Goal: Information Seeking & Learning: Learn about a topic

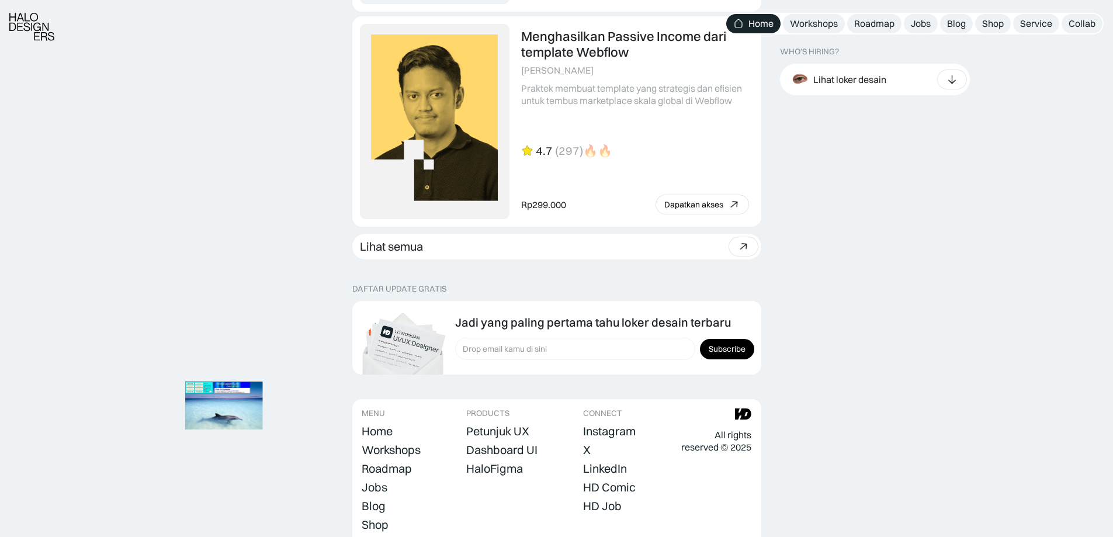
scroll to position [3250, 0]
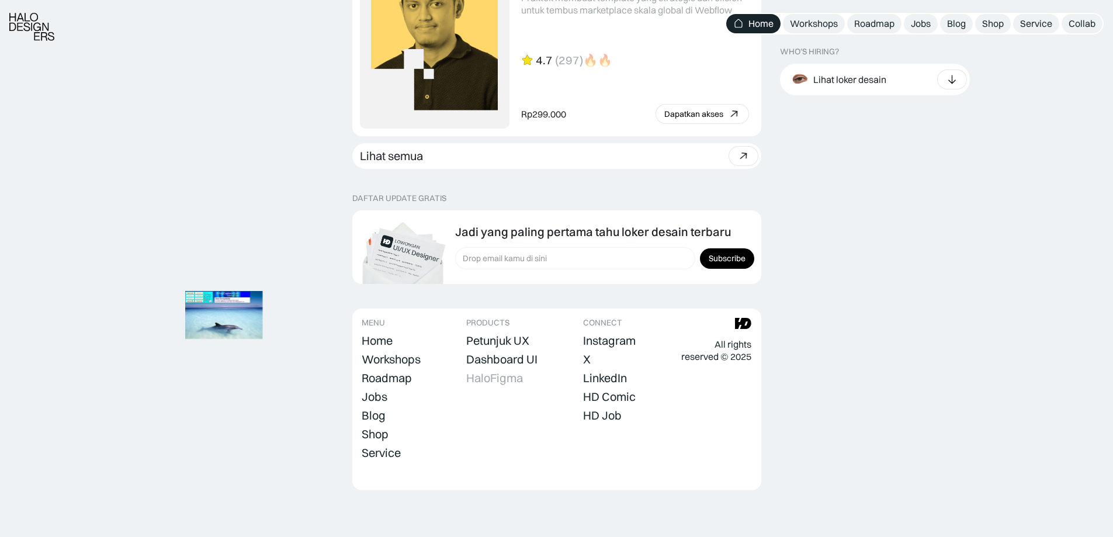
click at [513, 382] on div "HaloFigma" at bounding box center [494, 378] width 57 height 14
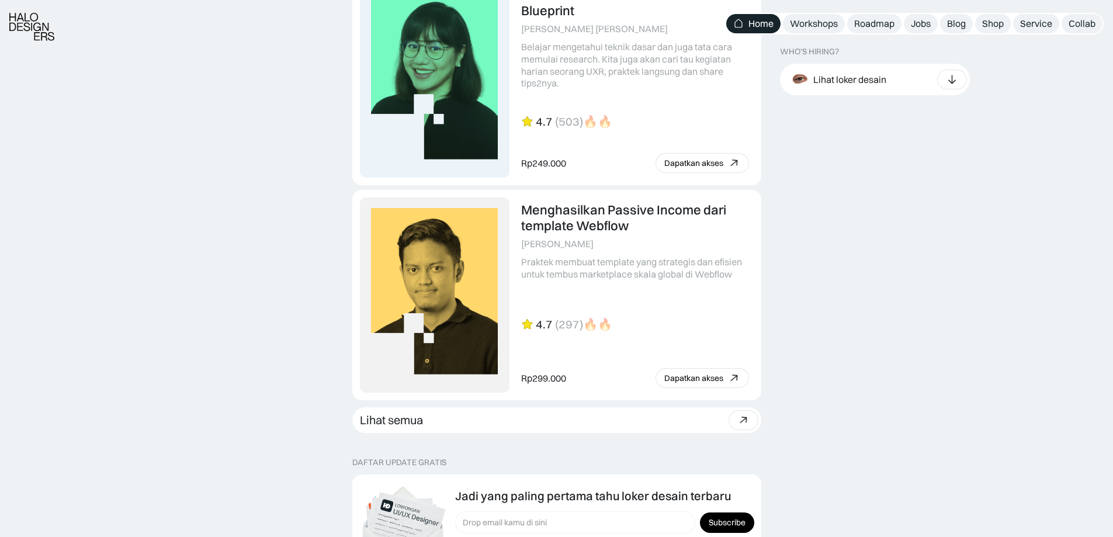
scroll to position [2782, 0]
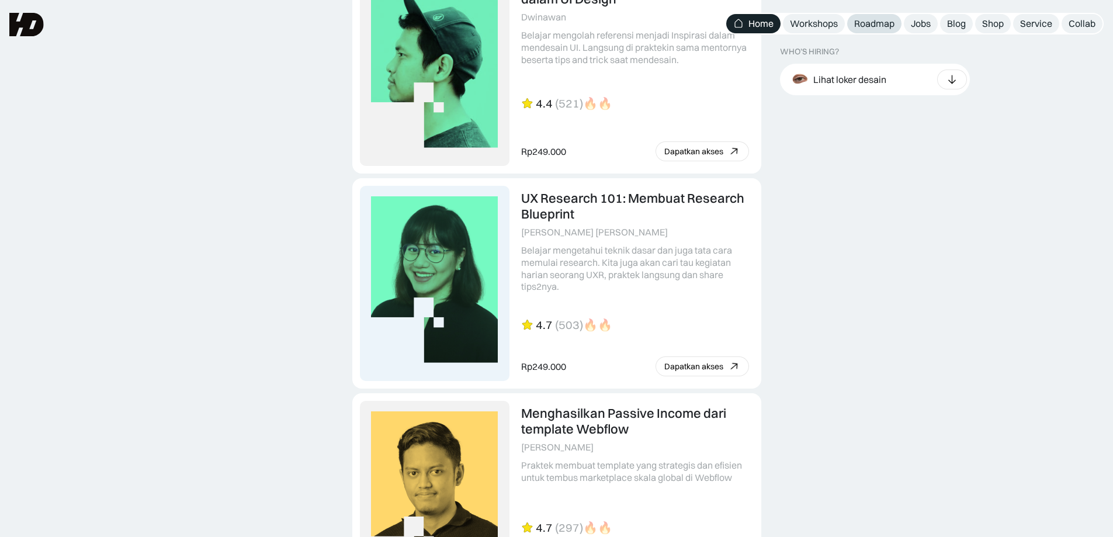
click at [881, 25] on div "Roadmap" at bounding box center [875, 24] width 40 height 12
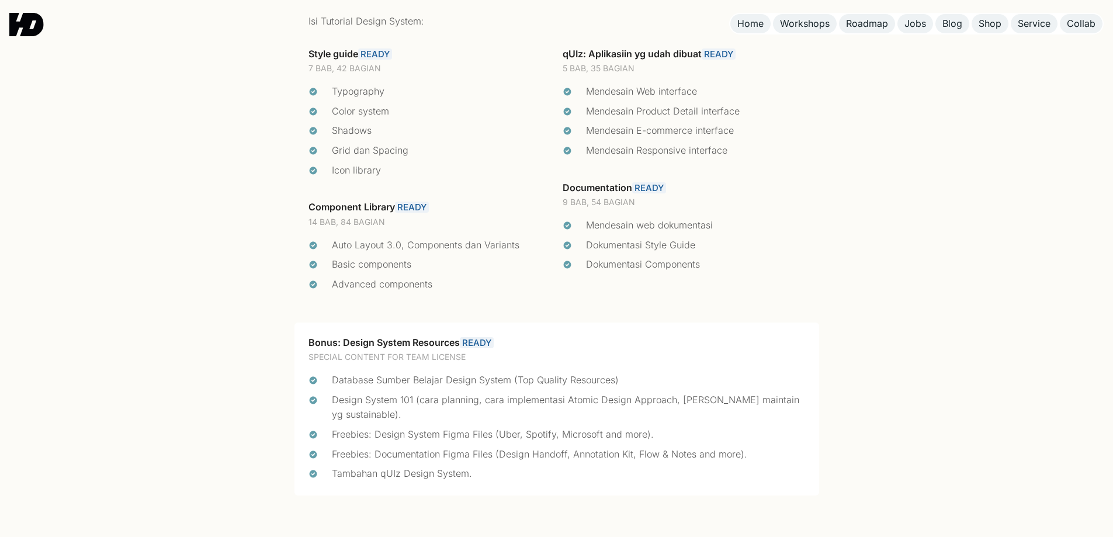
scroll to position [2650, 0]
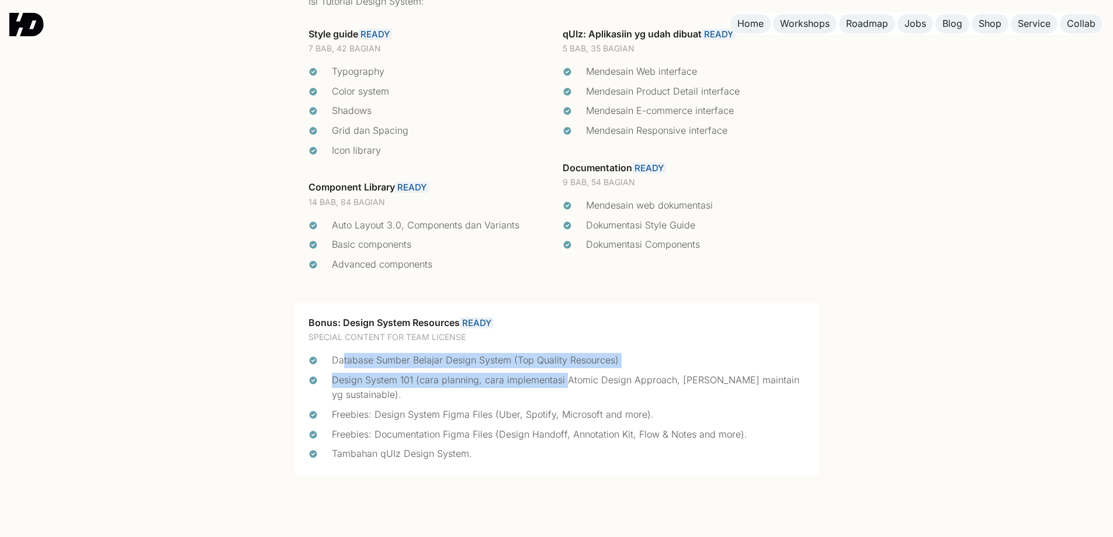
drag, startPoint x: 343, startPoint y: 358, endPoint x: 566, endPoint y: 373, distance: 224.4
click at [566, 373] on ul "Database Sumber Belajar Design System (Top Quality Resources) Design System 101…" at bounding box center [557, 407] width 497 height 109
click at [566, 373] on div "Design System 101 (cara planning, cara implementasi Atomic Design Approach, [PE…" at bounding box center [568, 388] width 473 height 30
drag, startPoint x: 347, startPoint y: 382, endPoint x: 556, endPoint y: 376, distance: 209.3
click at [556, 376] on div "Design System 101 (cara planning, cara implementasi Atomic Design Approach, [PE…" at bounding box center [568, 388] width 473 height 30
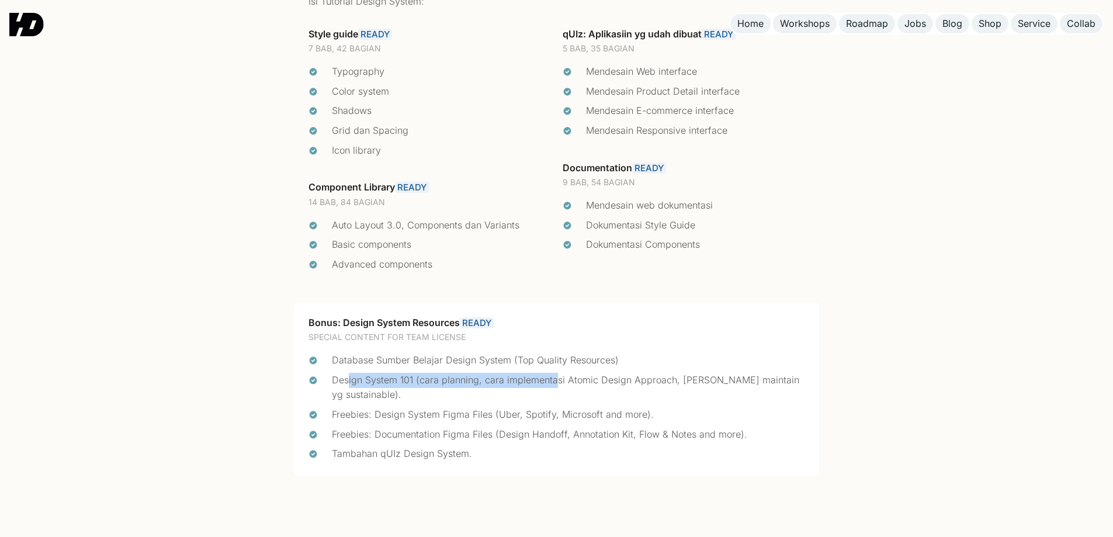
click at [556, 376] on div "Design System 101 (cara planning, cara implementasi Atomic Design Approach, [PE…" at bounding box center [568, 388] width 473 height 30
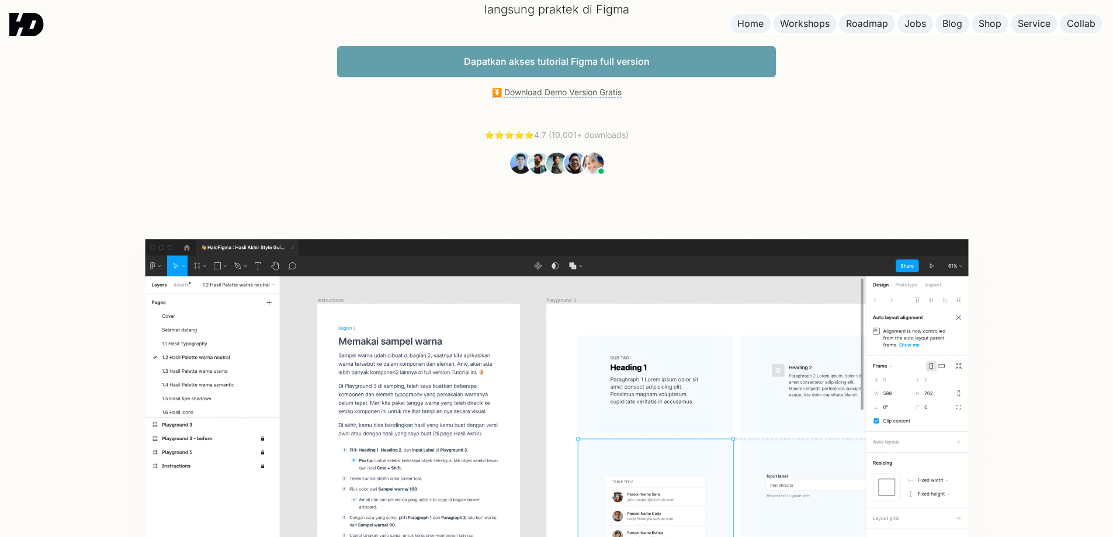
scroll to position [0, 0]
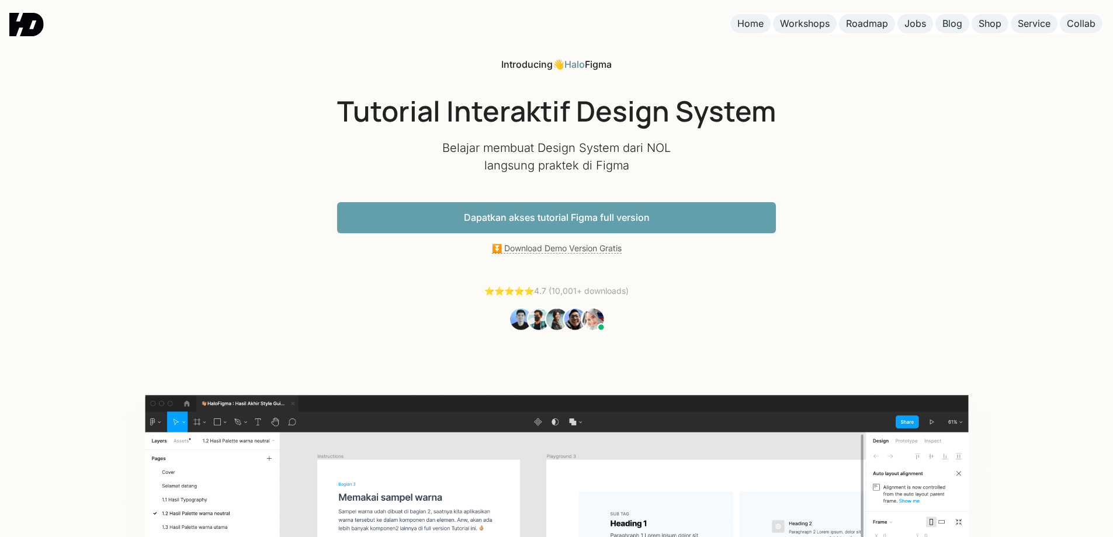
click at [575, 218] on link "Dapatkan akses tutorial Figma full version" at bounding box center [556, 217] width 439 height 31
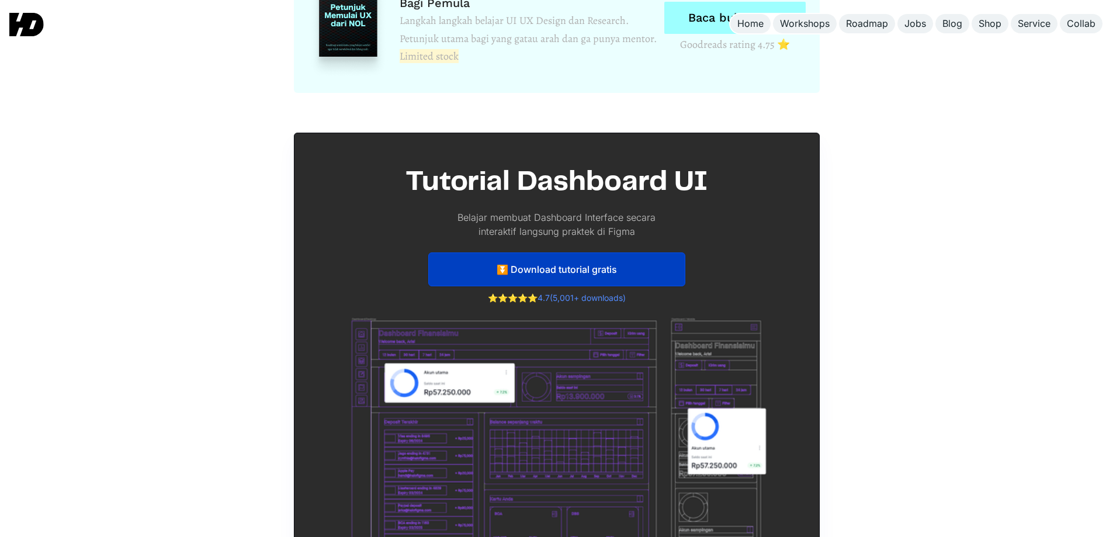
scroll to position [5718, 0]
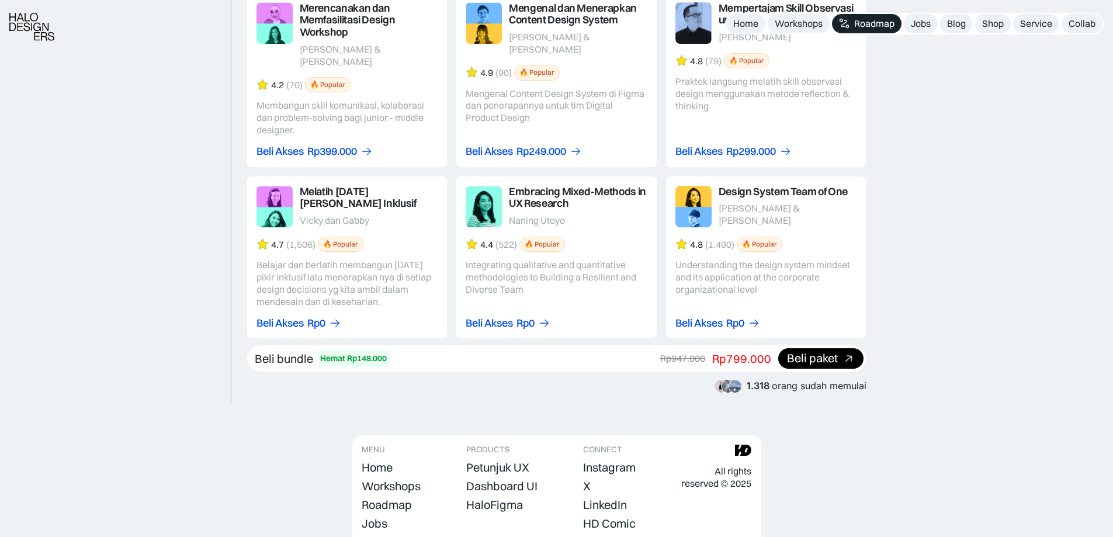
scroll to position [2142, 0]
